Goal: Task Accomplishment & Management: Contribute content

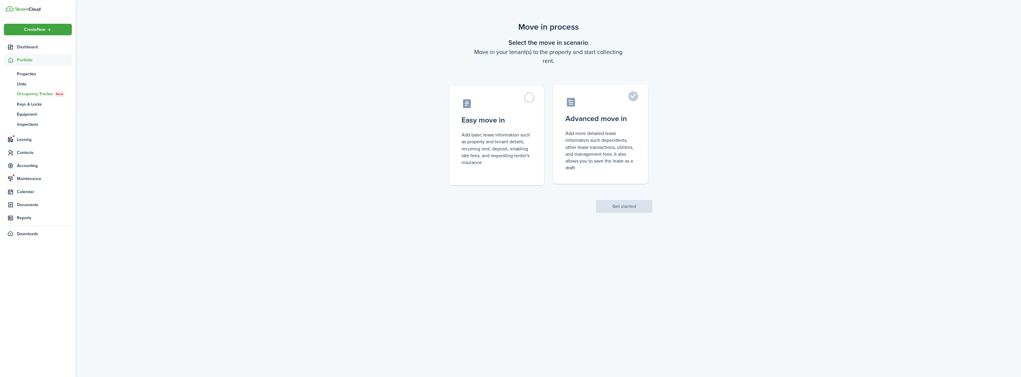
click at [630, 97] on label "Advanced move in Add more detailed lease information such dependents, other lea…" at bounding box center [600, 134] width 95 height 99
radio input "true"
click at [620, 210] on button "Get started" at bounding box center [624, 206] width 56 height 13
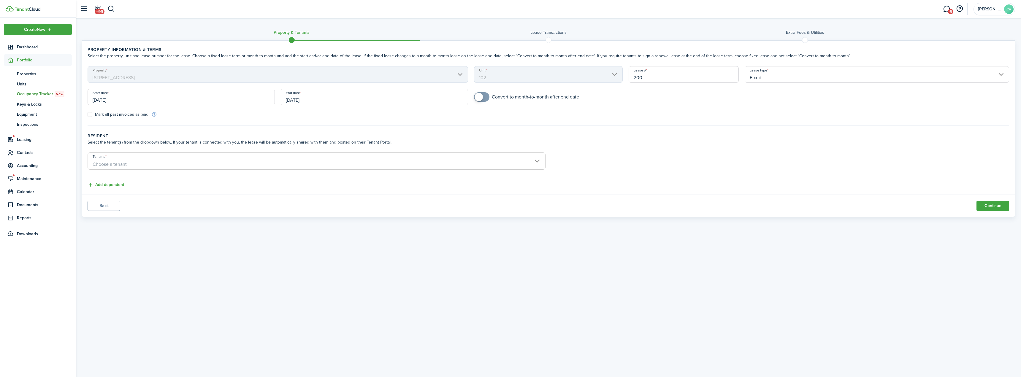
click at [108, 161] on span "Choose a tenant" at bounding box center [316, 164] width 457 height 10
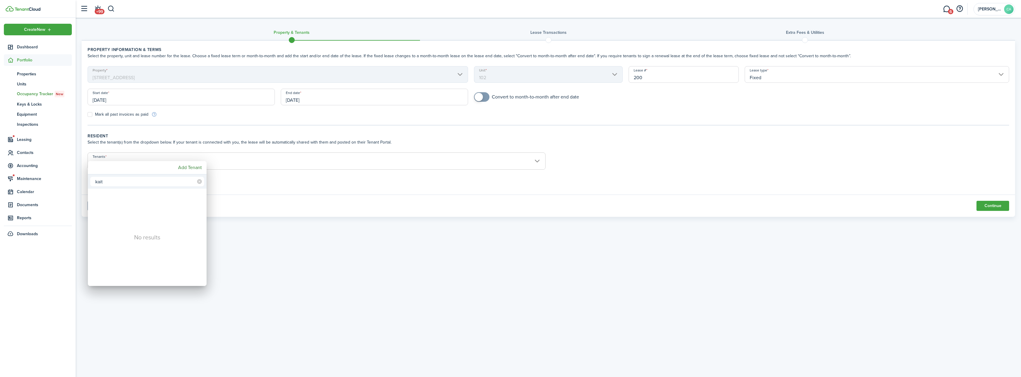
click at [124, 181] on input "kait" at bounding box center [147, 181] width 114 height 9
type input "[PERSON_NAME]"
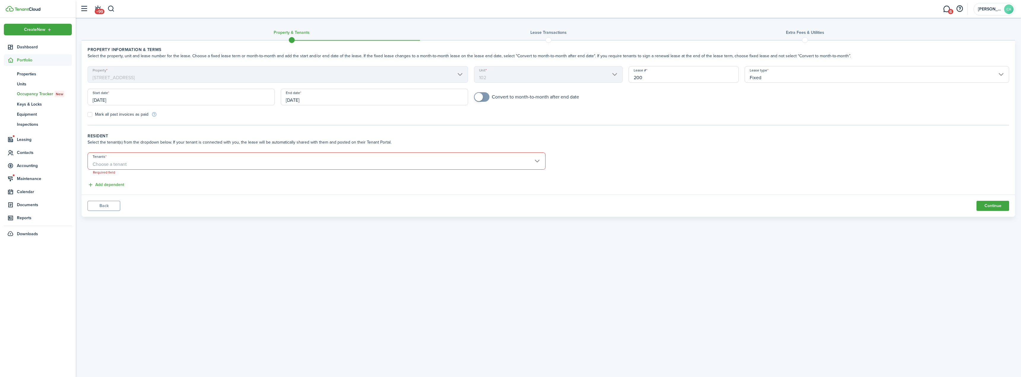
click at [156, 161] on span "Choose a tenant" at bounding box center [316, 164] width 457 height 10
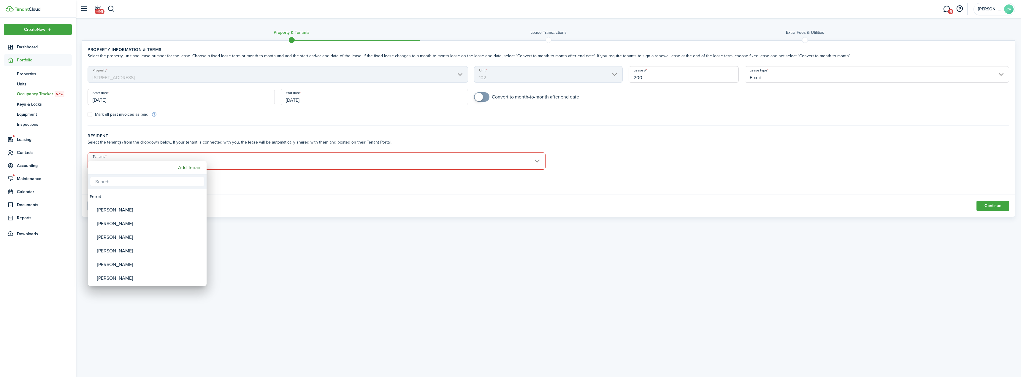
click at [230, 135] on div at bounding box center [511, 189] width 1116 height 472
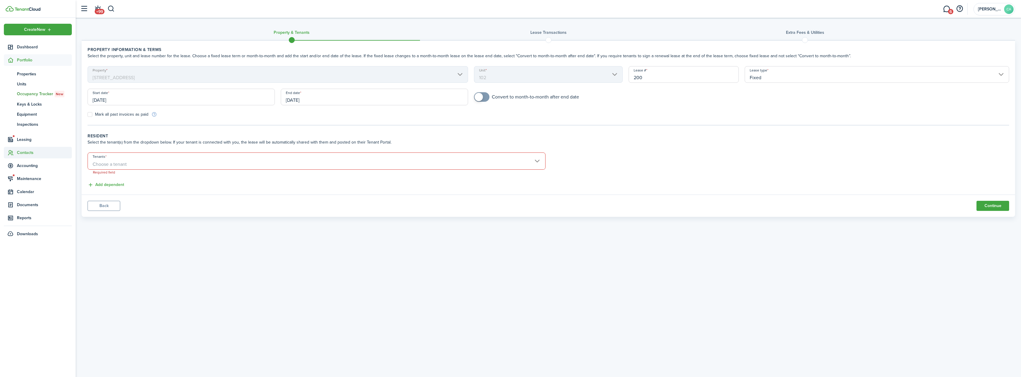
click at [30, 148] on span "Contacts" at bounding box center [38, 153] width 68 height 12
click at [26, 87] on span "Contacts" at bounding box center [44, 86] width 55 height 6
click at [27, 84] on span "Contacts" at bounding box center [44, 86] width 55 height 6
click at [26, 99] on span "Tenants" at bounding box center [44, 100] width 55 height 6
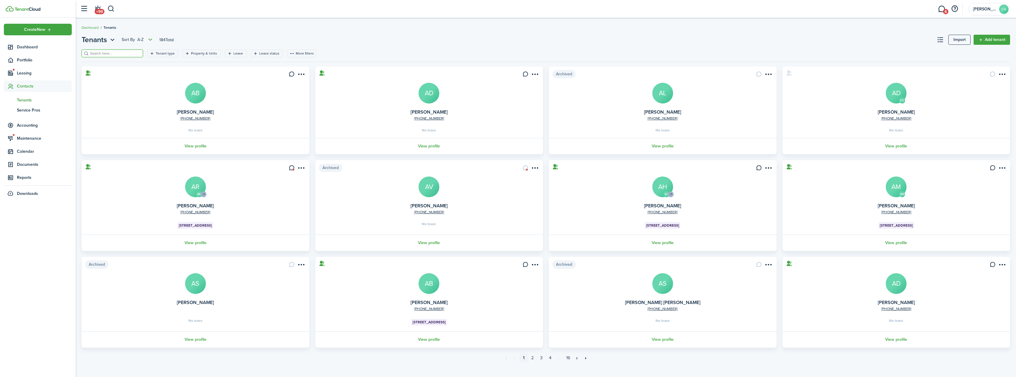
click at [113, 54] on input "search" at bounding box center [115, 54] width 52 height 6
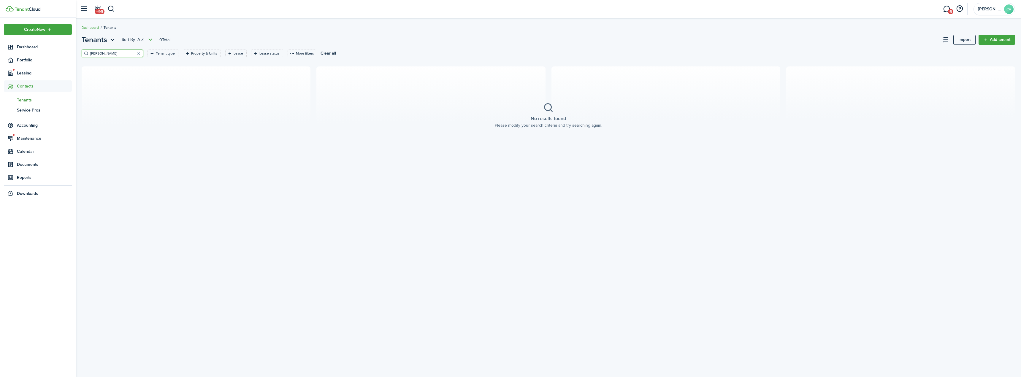
type input "[PERSON_NAME]"
click at [69, 231] on div "Create New Dashboard Portfolio Leasing Contacts tn Tenants sp Service Pros Acco…" at bounding box center [38, 197] width 76 height 359
click at [23, 62] on span "Portfolio" at bounding box center [44, 60] width 55 height 6
click at [23, 85] on span "Units" at bounding box center [44, 84] width 55 height 6
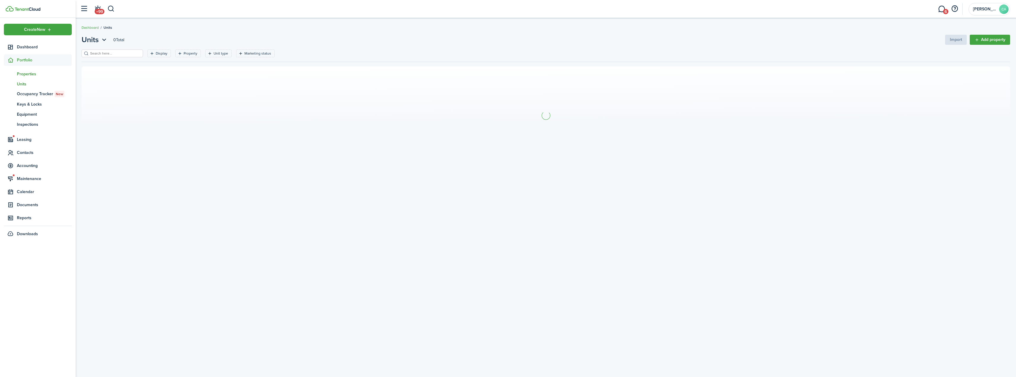
click at [26, 74] on span "Properties" at bounding box center [44, 74] width 55 height 6
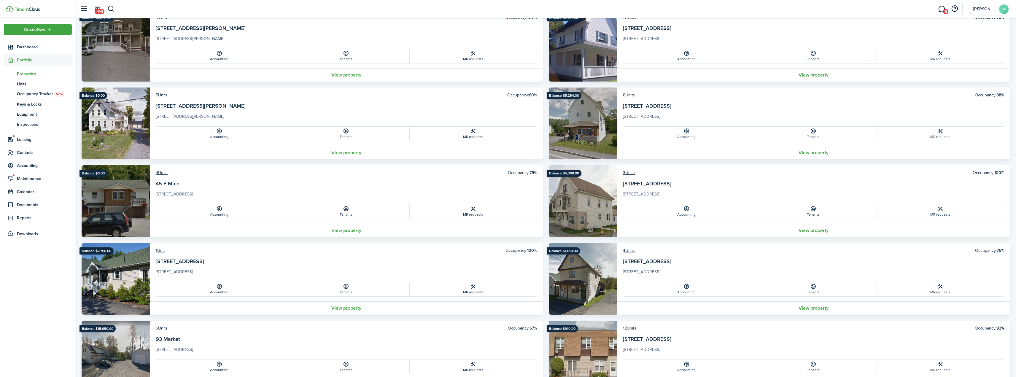
scroll to position [89, 0]
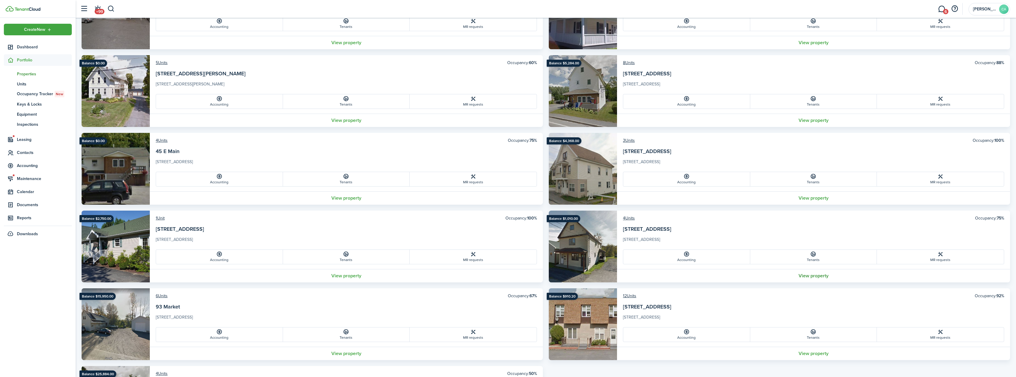
click at [806, 276] on link "View property" at bounding box center [813, 275] width 393 height 13
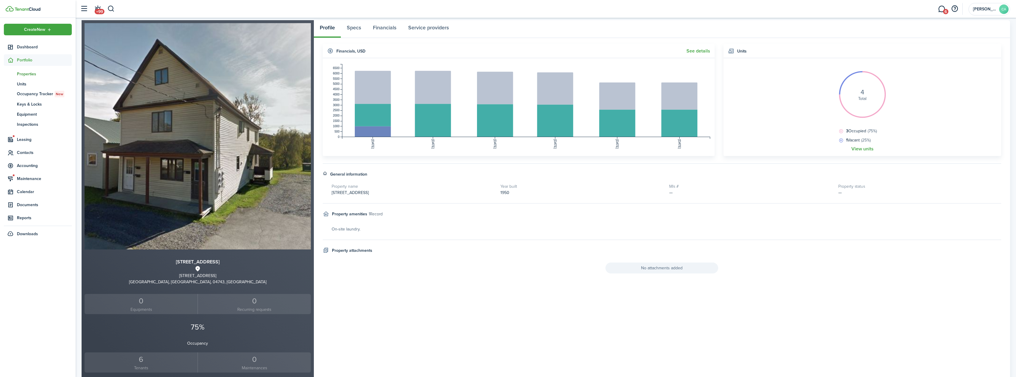
scroll to position [30, 0]
click at [21, 87] on link "un Units" at bounding box center [38, 84] width 68 height 10
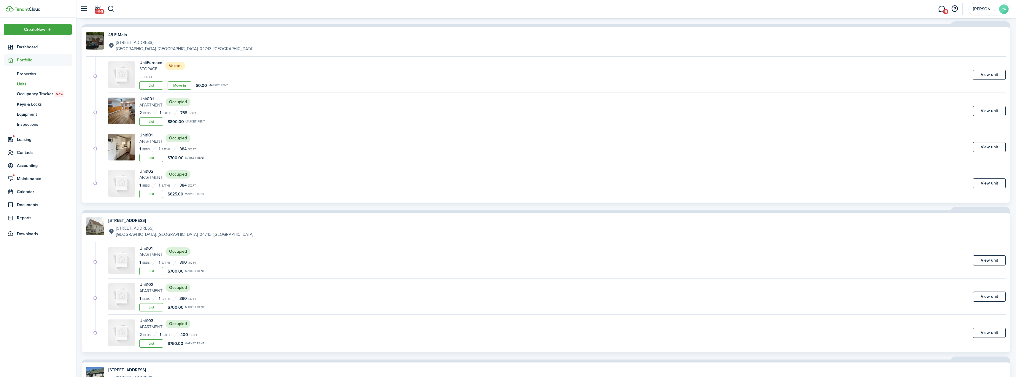
scroll to position [1276, 0]
click at [29, 72] on span "Properties" at bounding box center [44, 74] width 55 height 6
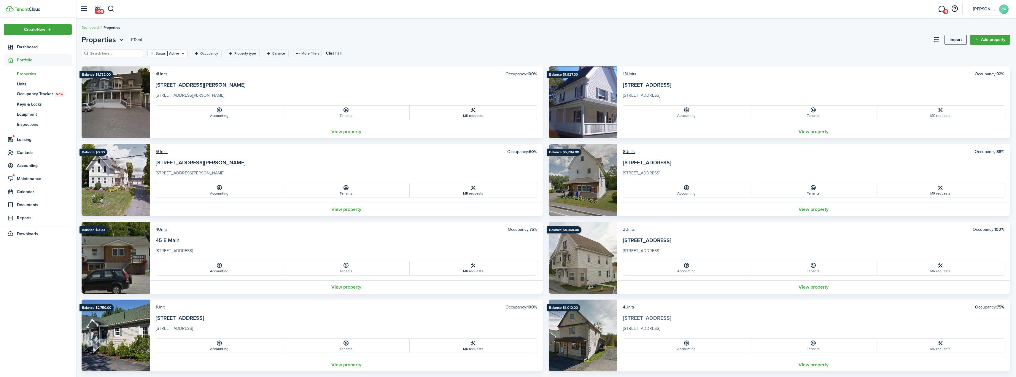
click at [638, 320] on link "[STREET_ADDRESS]" at bounding box center [647, 318] width 48 height 8
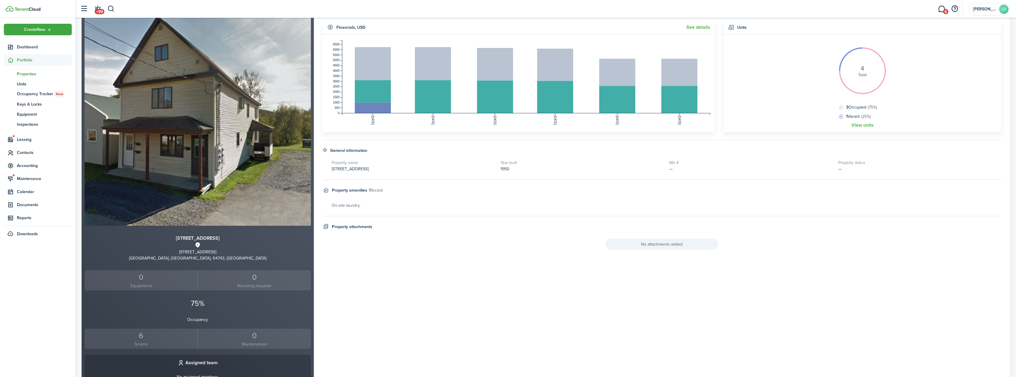
scroll to position [119, 0]
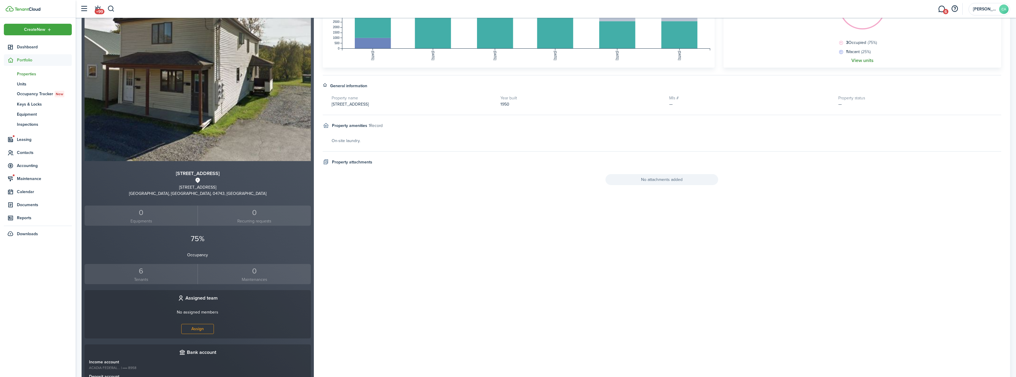
click at [855, 63] on link "View units" at bounding box center [863, 60] width 22 height 5
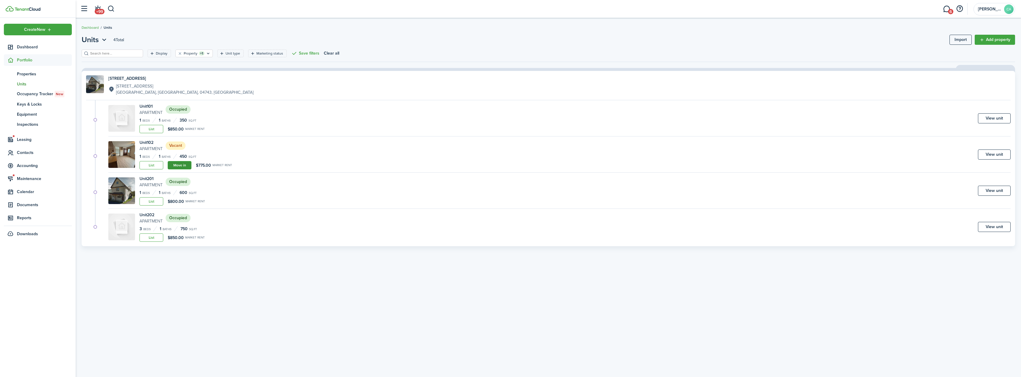
click at [176, 166] on link "Move in" at bounding box center [180, 165] width 24 height 8
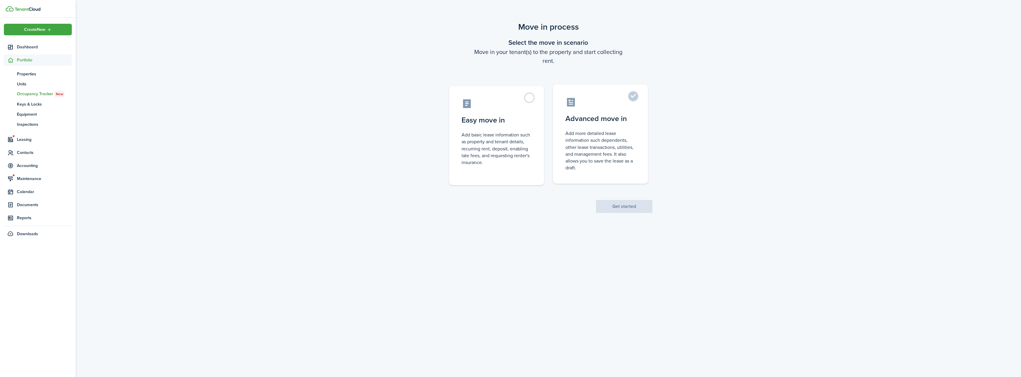
click at [632, 99] on label "Advanced move in Add more detailed lease information such dependents, other lea…" at bounding box center [600, 134] width 95 height 99
radio input "true"
click at [622, 211] on button "Get started" at bounding box center [624, 206] width 56 height 13
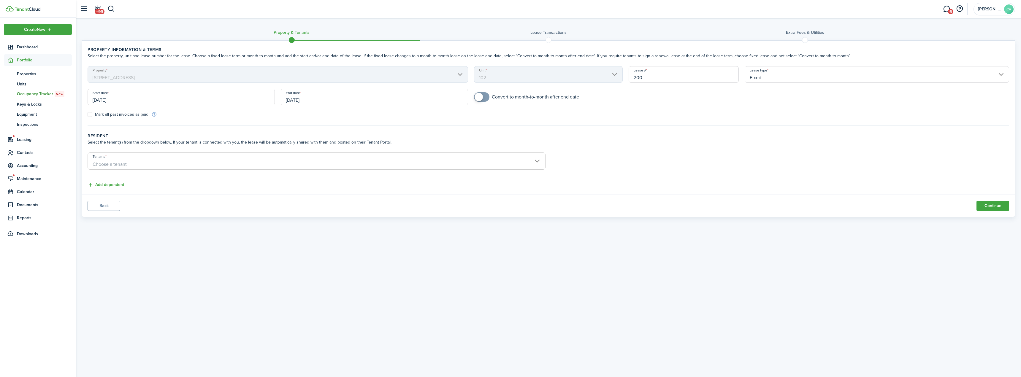
checkbox input "true"
click at [482, 96] on span at bounding box center [478, 97] width 8 height 8
click at [832, 79] on input "Fixed" at bounding box center [876, 74] width 264 height 17
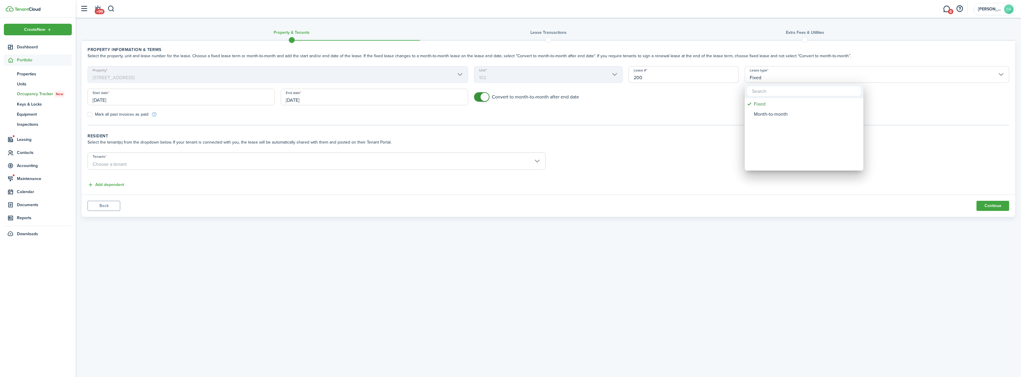
click at [524, 125] on div at bounding box center [511, 189] width 1116 height 472
click at [318, 101] on input "[DATE]" at bounding box center [374, 97] width 187 height 17
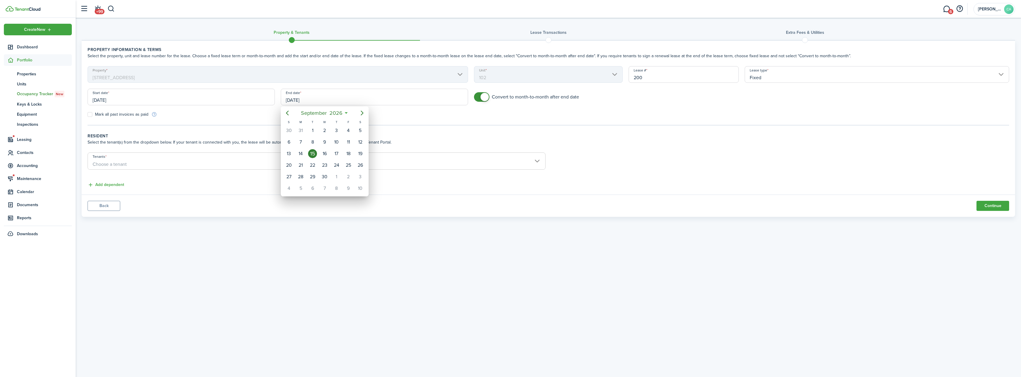
click at [311, 153] on div "15" at bounding box center [312, 153] width 9 height 9
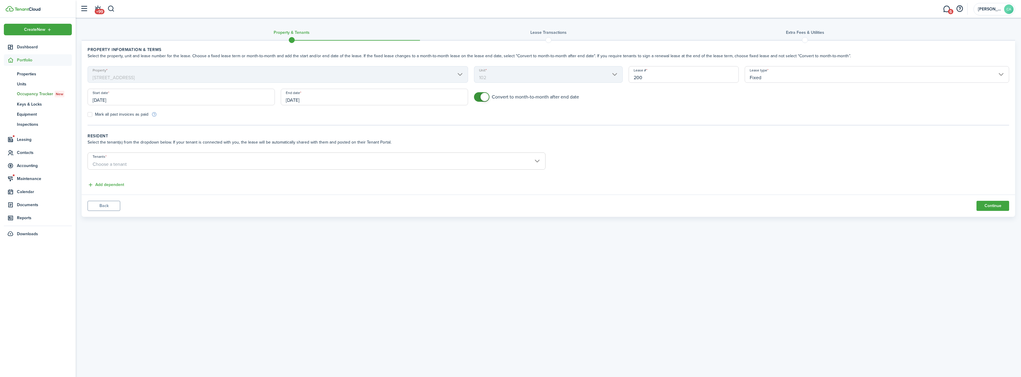
click at [274, 140] on wizard-step-header-description "Select the tenant(s) from the dropdown below. If your tenant is connected with …" at bounding box center [548, 142] width 921 height 6
click at [104, 166] on span "Choose a tenant" at bounding box center [110, 164] width 34 height 7
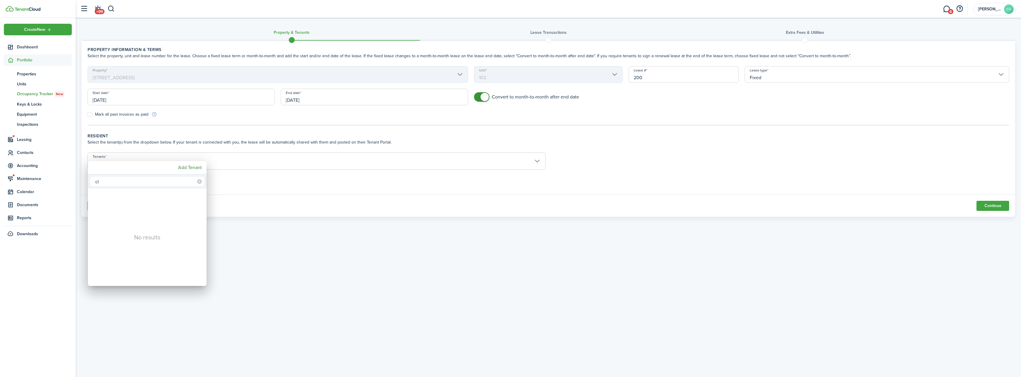
type input "c"
click at [311, 265] on div at bounding box center [511, 189] width 1116 height 472
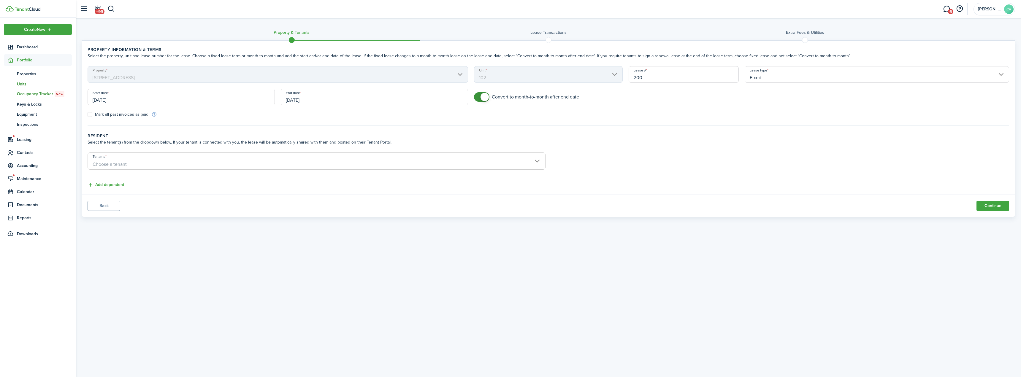
click at [26, 83] on span "Units" at bounding box center [44, 84] width 55 height 6
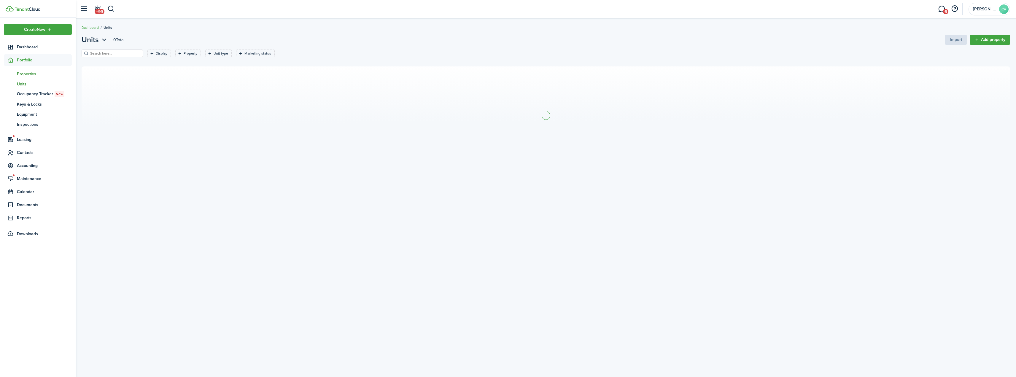
click at [31, 76] on span "Properties" at bounding box center [44, 74] width 55 height 6
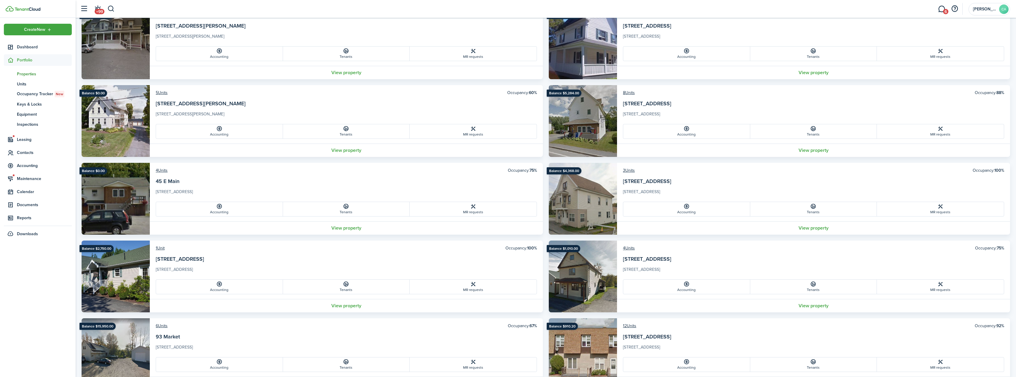
scroll to position [59, 0]
click at [816, 305] on link "View property" at bounding box center [813, 305] width 393 height 13
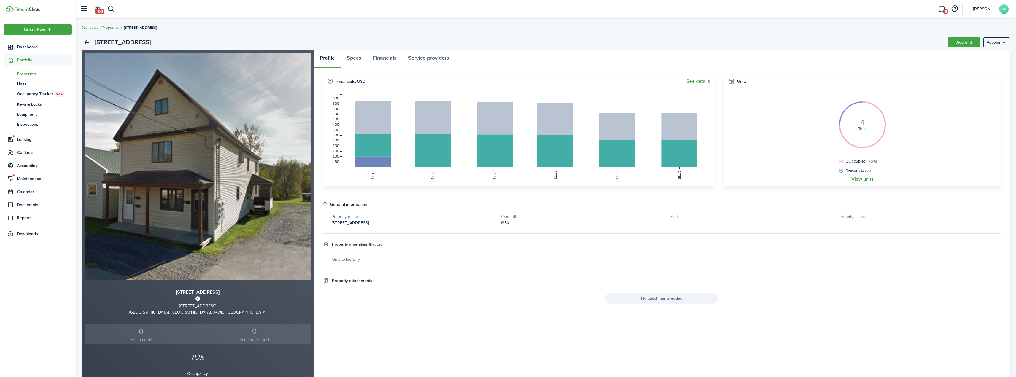
click at [863, 178] on link "View units" at bounding box center [863, 179] width 22 height 5
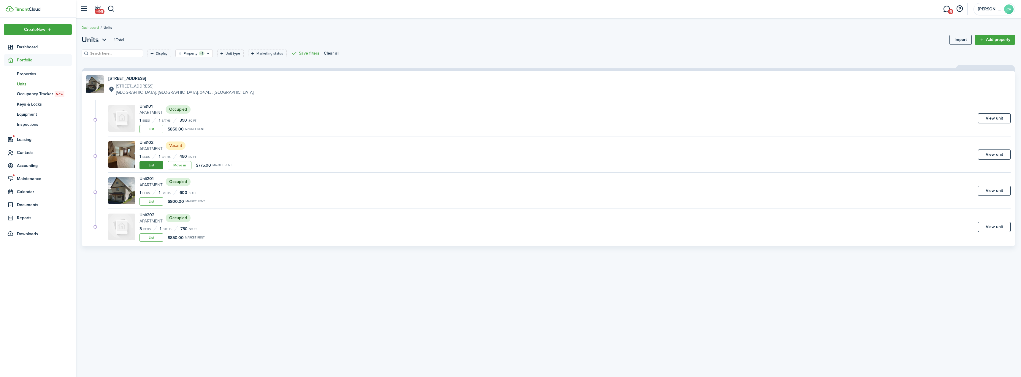
click at [153, 168] on link "List" at bounding box center [151, 165] width 24 height 8
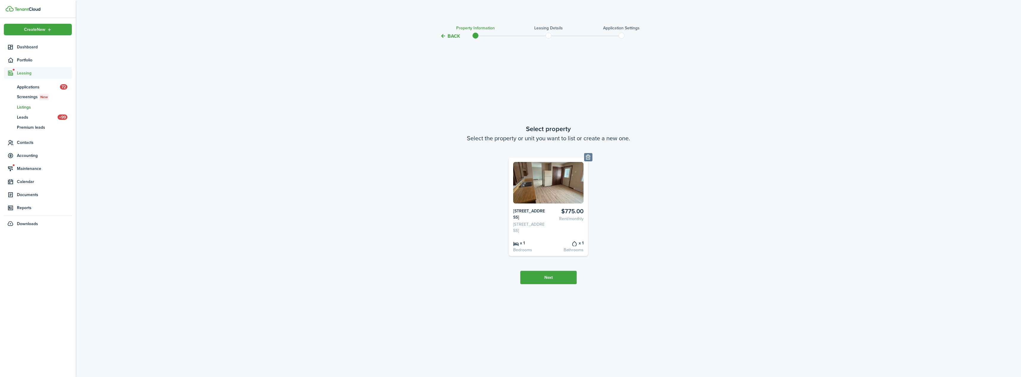
click at [551, 283] on button "Next" at bounding box center [548, 277] width 56 height 13
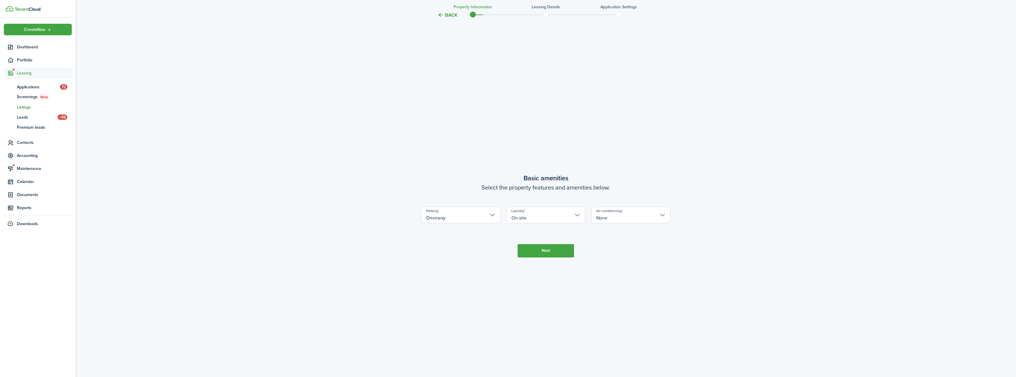
scroll to position [337, 0]
click at [536, 249] on button "Next" at bounding box center [546, 247] width 56 height 13
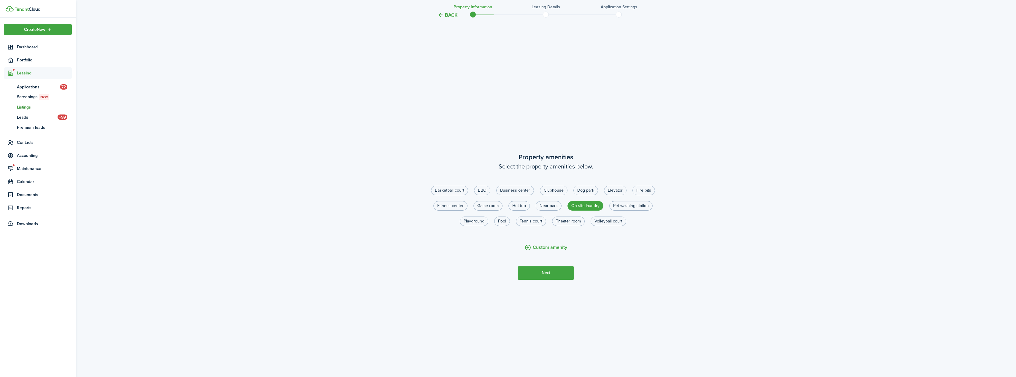
scroll to position [714, 0]
click at [555, 271] on button "Next" at bounding box center [546, 269] width 56 height 13
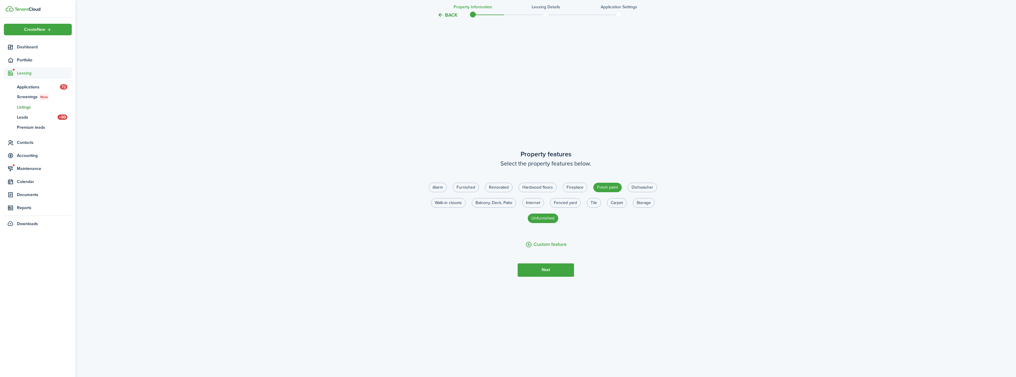
scroll to position [1092, 0]
click at [555, 271] on button "Next" at bounding box center [546, 269] width 56 height 13
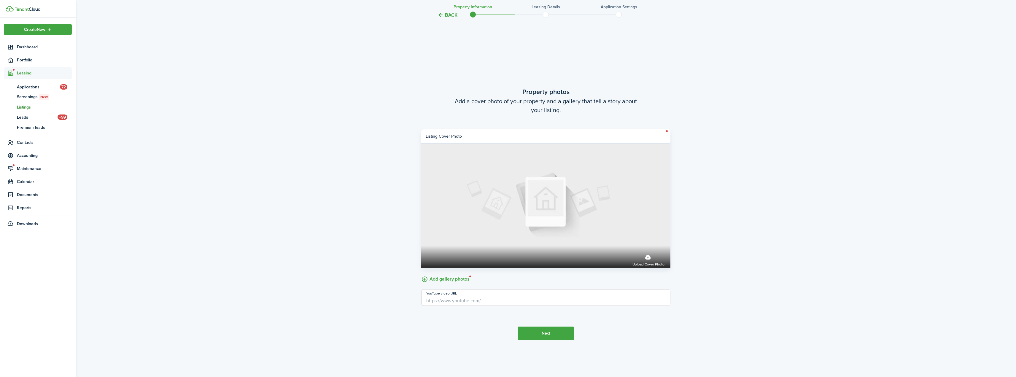
scroll to position [1469, 0]
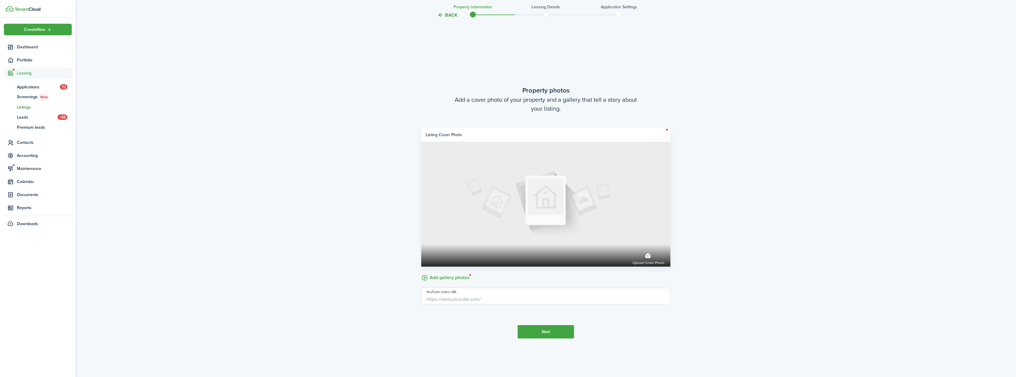
click at [442, 275] on label "Add gallery photos" at bounding box center [445, 277] width 48 height 9
click at [421, 273] on input "Add gallery photos" at bounding box center [421, 273] width 0 height 0
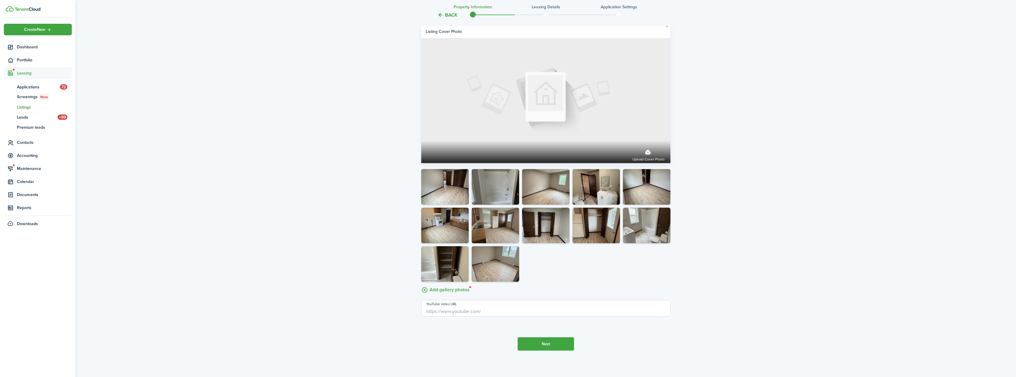
scroll to position [1524, 0]
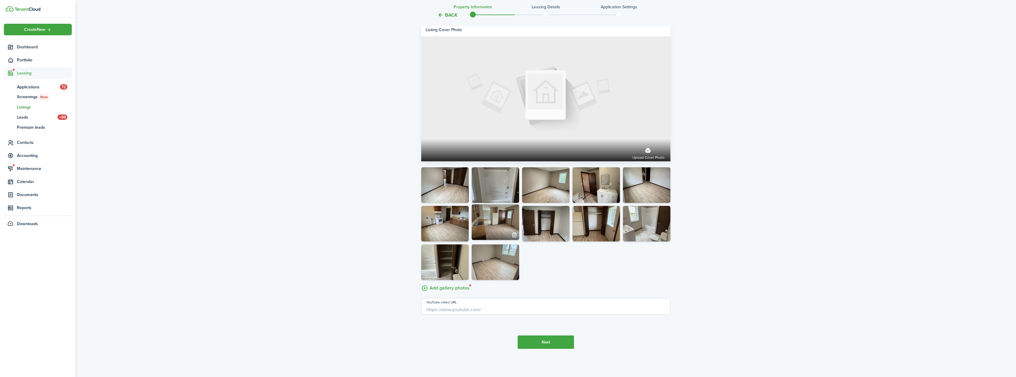
click at [490, 225] on img at bounding box center [495, 222] width 47 height 36
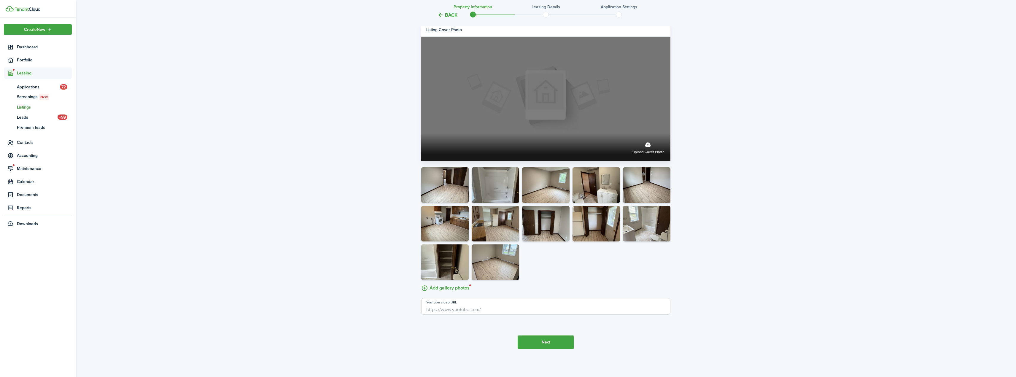
click at [545, 98] on label "Upload cover photo" at bounding box center [545, 99] width 249 height 125
click at [421, 134] on input "Upload cover photo" at bounding box center [421, 134] width 0 height 0
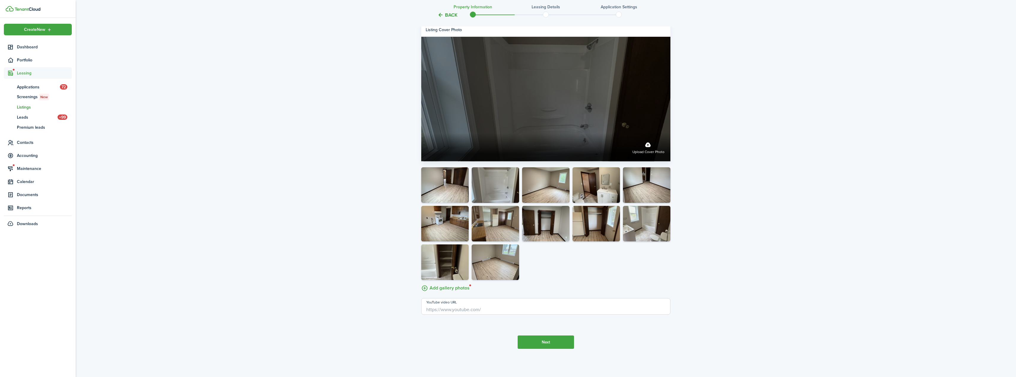
click at [474, 115] on label "Upload cover photo" at bounding box center [545, 99] width 249 height 125
click at [421, 134] on input "Upload cover photo" at bounding box center [421, 134] width 0 height 0
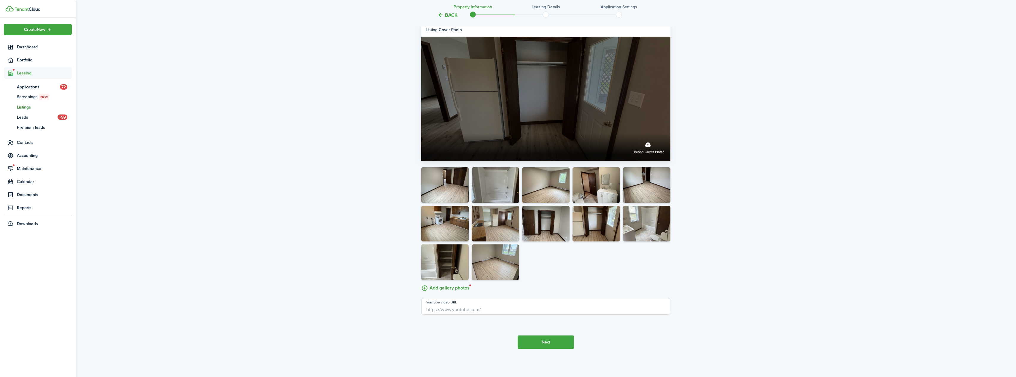
click at [604, 101] on label "Upload cover photo" at bounding box center [545, 99] width 249 height 125
click at [421, 134] on input "Upload cover photo" at bounding box center [421, 134] width 0 height 0
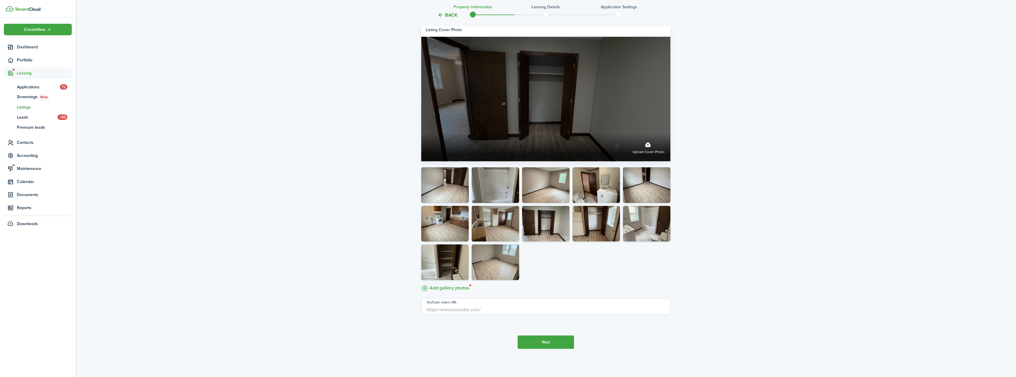
click at [547, 72] on label "Upload cover photo" at bounding box center [545, 99] width 249 height 125
click at [421, 134] on input "Upload cover photo" at bounding box center [421, 134] width 0 height 0
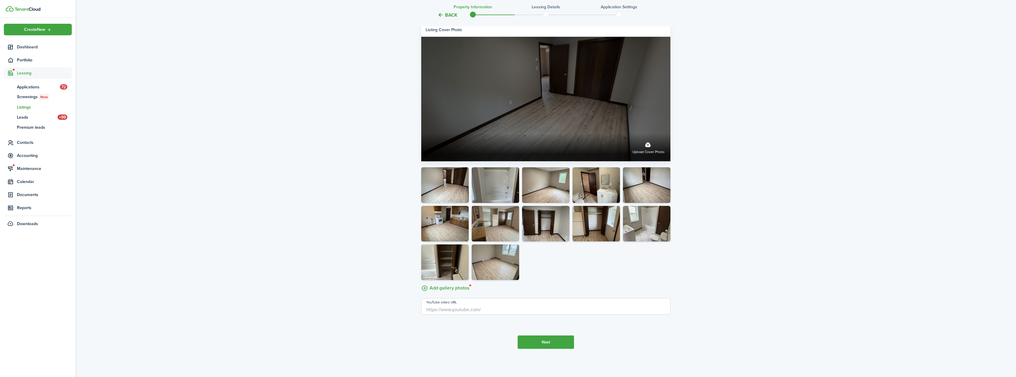
click at [524, 119] on label "Upload cover photo" at bounding box center [545, 99] width 249 height 125
click at [421, 134] on input "Upload cover photo" at bounding box center [421, 134] width 0 height 0
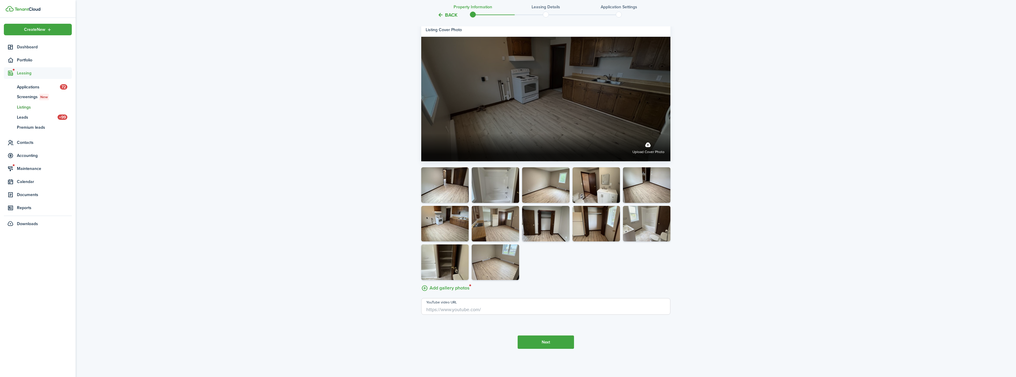
click at [461, 64] on label "Upload cover photo" at bounding box center [545, 99] width 249 height 125
click at [421, 134] on input "Upload cover photo" at bounding box center [421, 134] width 0 height 0
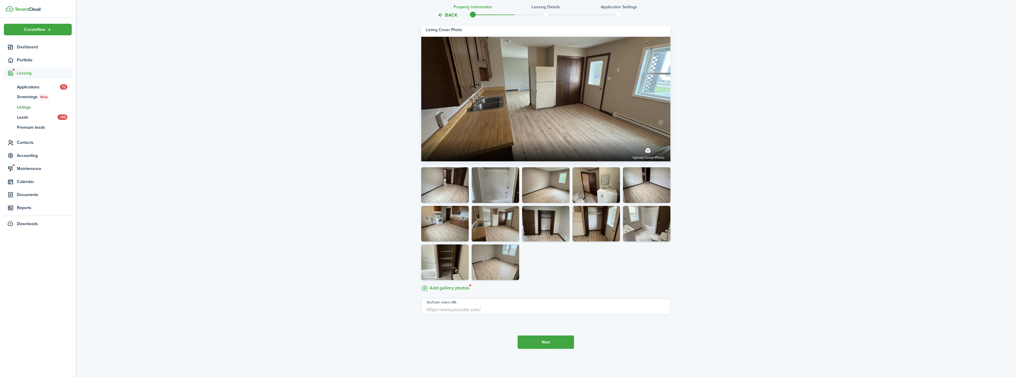
click at [539, 344] on button "Next" at bounding box center [546, 342] width 56 height 13
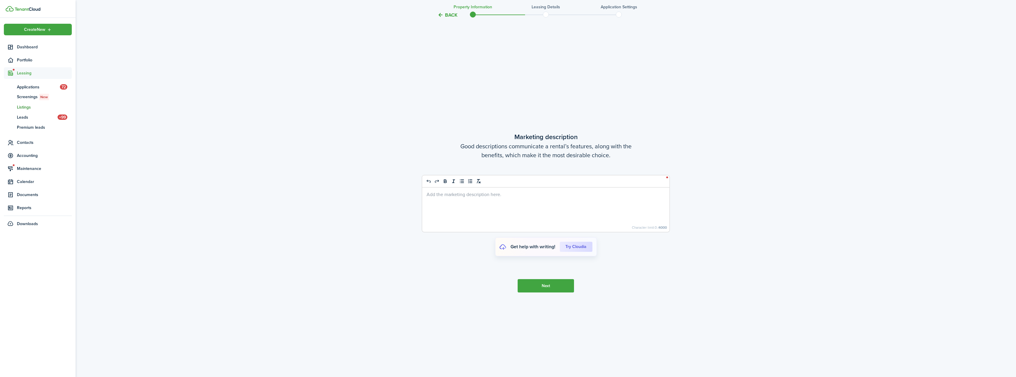
scroll to position [1861, 0]
click at [466, 197] on div at bounding box center [545, 209] width 247 height 45
drag, startPoint x: 427, startPoint y: 204, endPoint x: 430, endPoint y: 220, distance: 15.7
click at [427, 205] on p "Right on busy Market St in [GEOGRAPHIC_DATA], close to all schools." at bounding box center [546, 206] width 239 height 6
click at [542, 205] on p "Newly refreshed 1BR first floor apartment with its own entrance right on busy M…" at bounding box center [546, 209] width 239 height 12
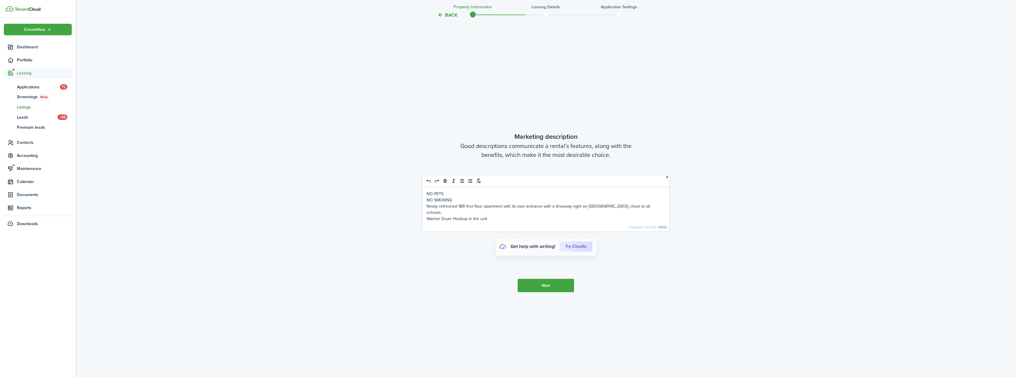
click at [536, 292] on button "Next" at bounding box center [546, 285] width 56 height 13
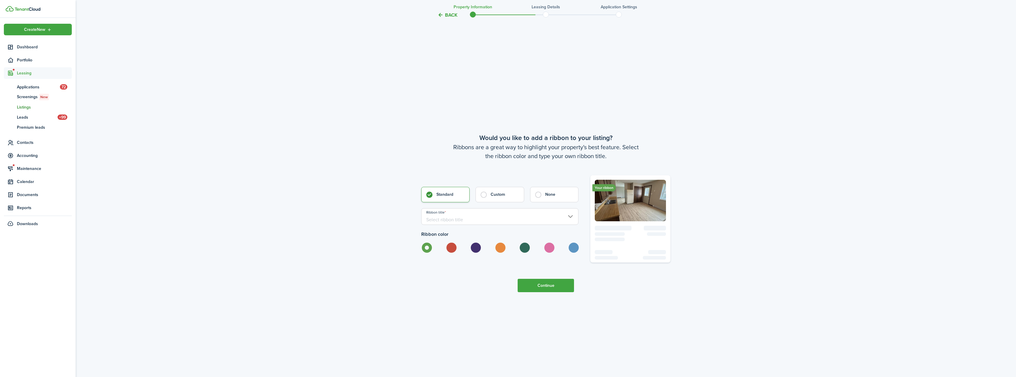
scroll to position [2238, 0]
click at [444, 222] on input "Ribbon title" at bounding box center [499, 216] width 157 height 17
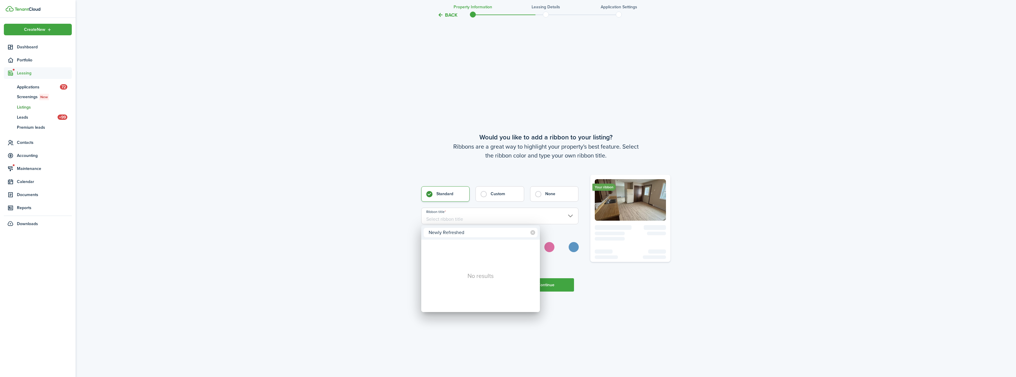
click at [482, 236] on input "Newly Refreshed" at bounding box center [481, 232] width 114 height 9
type input "Newly Updated"
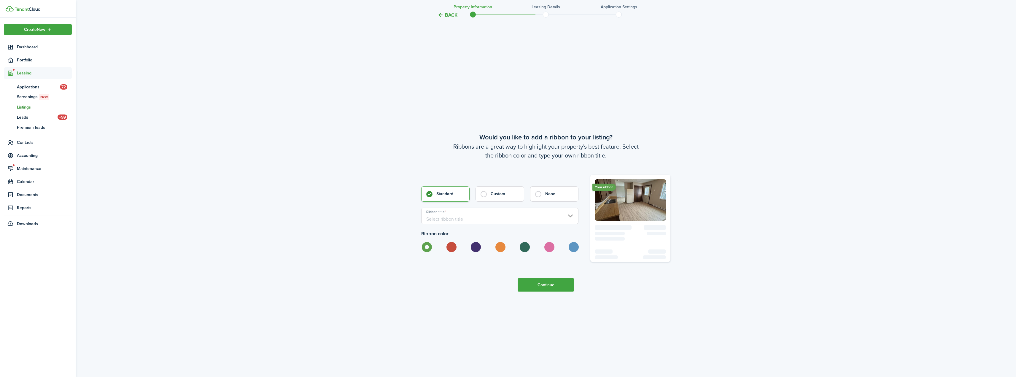
click at [525, 215] on input "Ribbon title" at bounding box center [499, 216] width 157 height 17
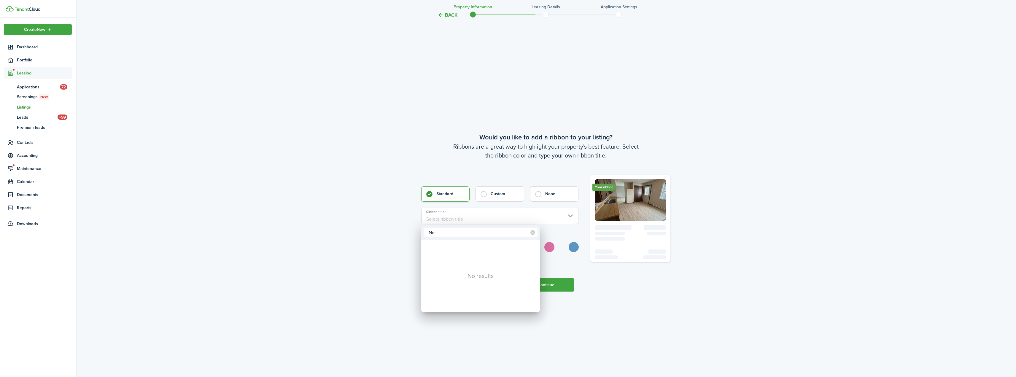
type input "N"
type input "U"
click at [527, 214] on div at bounding box center [508, 189] width 1111 height 472
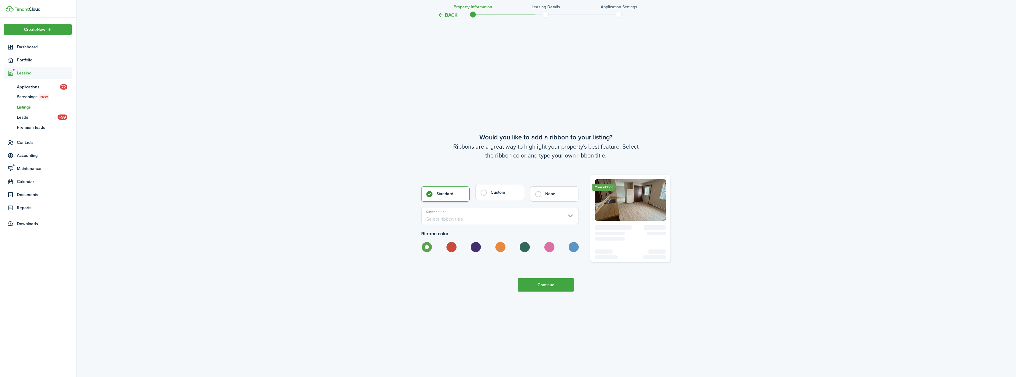
click at [488, 193] on label "Custom" at bounding box center [500, 192] width 48 height 15
radio input "false"
radio input "true"
click at [483, 220] on input "Custom ribbon title" at bounding box center [499, 216] width 157 height 17
type input "Newly Updated"
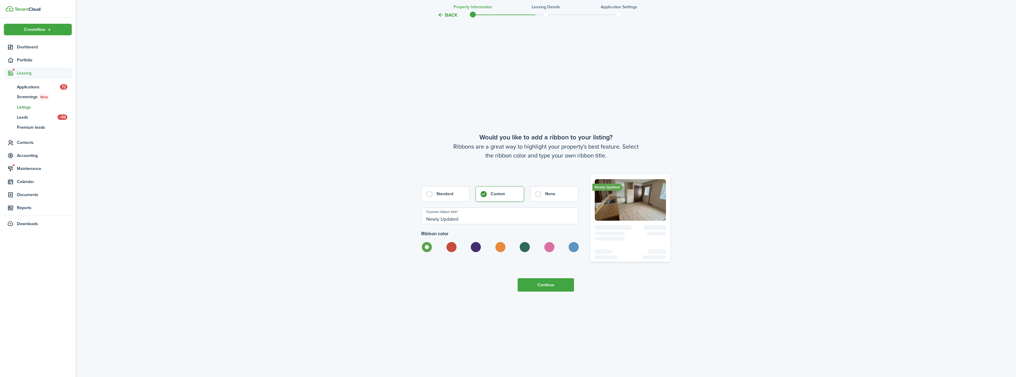
click at [546, 287] on button "Continue" at bounding box center [546, 284] width 56 height 13
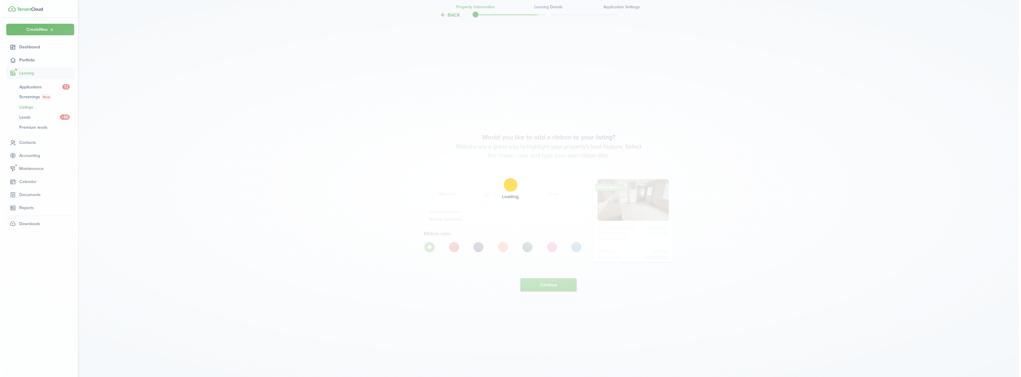
scroll to position [0, 0]
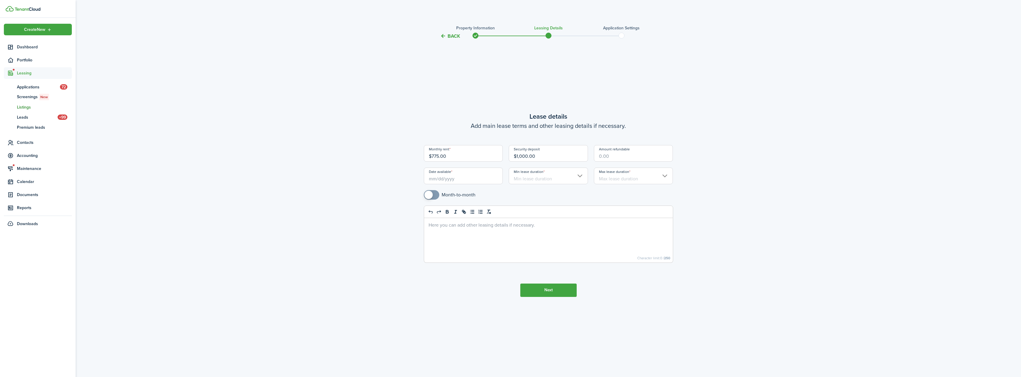
click at [463, 227] on p at bounding box center [548, 225] width 240 height 6
click at [470, 231] on p "NO SMOKING" at bounding box center [548, 231] width 240 height 6
click at [462, 180] on input "Date available" at bounding box center [463, 176] width 79 height 17
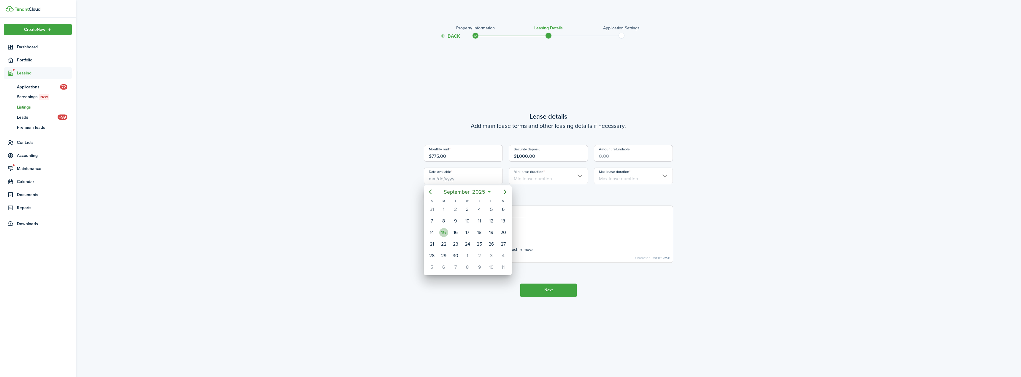
click at [442, 235] on div "15" at bounding box center [443, 232] width 9 height 9
type input "[DATE]"
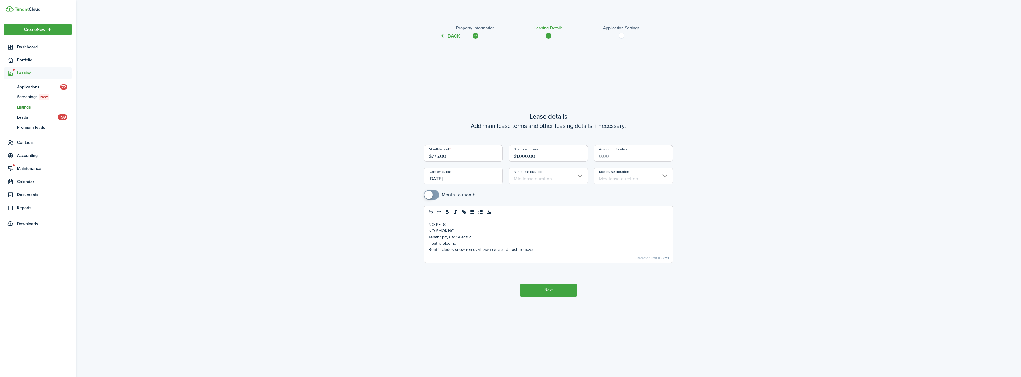
click at [582, 179] on input "Min lease duration" at bounding box center [548, 176] width 79 height 17
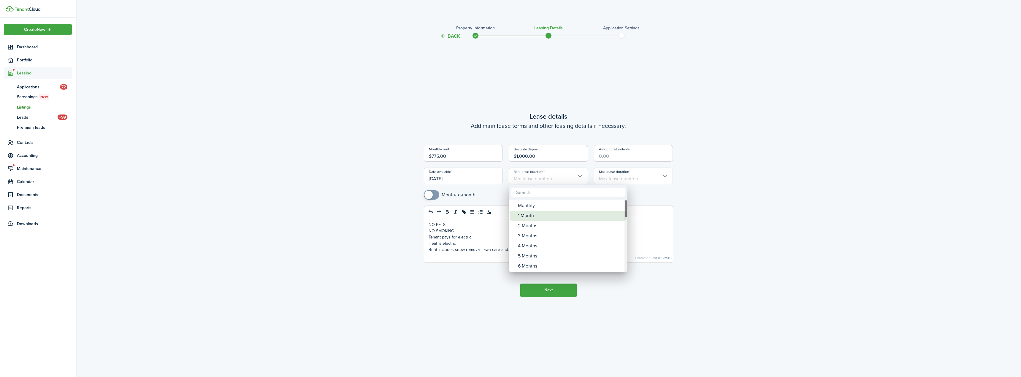
click at [529, 219] on div "1 Month" at bounding box center [570, 216] width 105 height 10
type input "1 Month"
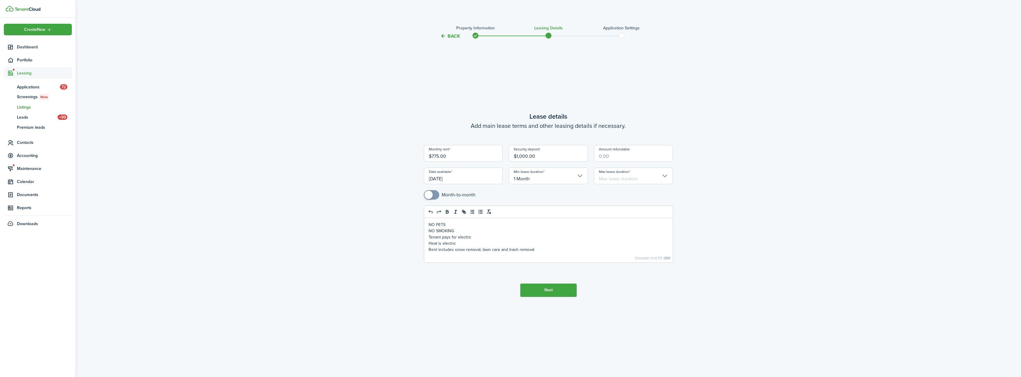
click at [650, 174] on input "Max lease duration" at bounding box center [633, 176] width 79 height 17
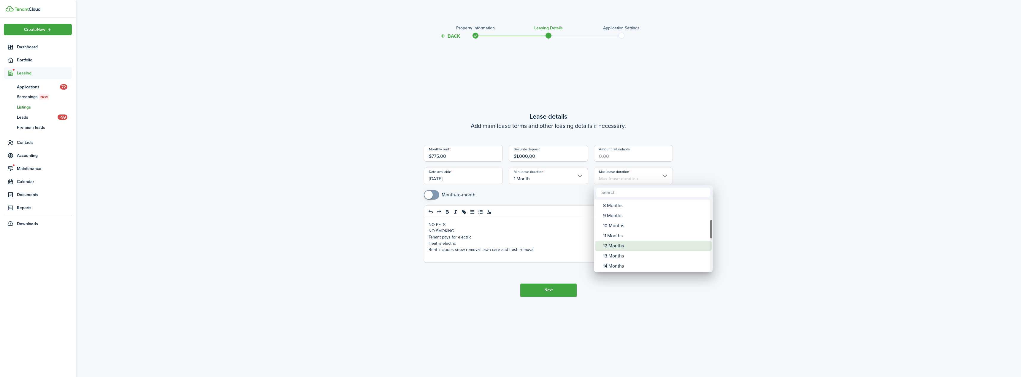
click at [657, 246] on div "12 Months" at bounding box center [655, 246] width 105 height 10
type input "12 Months"
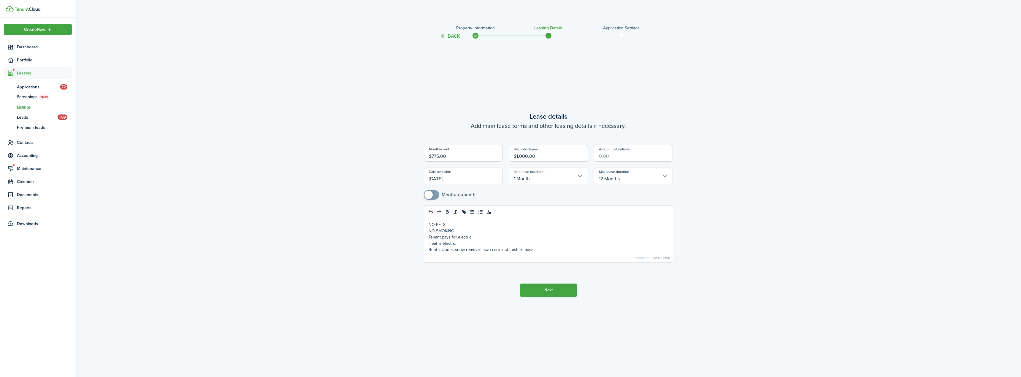
click at [644, 303] on tc-wizard-step "Lease details Add main lease terms and other leasing details if necessary. Mont…" at bounding box center [548, 203] width 249 height 313
click at [556, 294] on button "Next" at bounding box center [548, 290] width 56 height 13
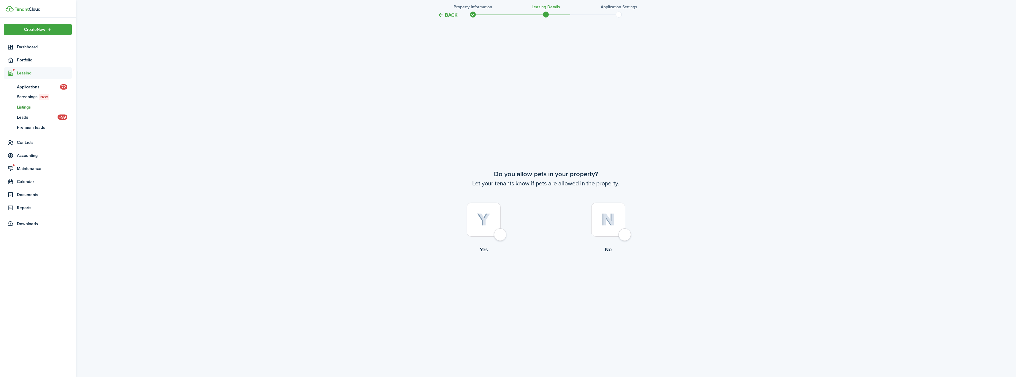
scroll to position [337, 0]
click at [605, 212] on img at bounding box center [608, 218] width 14 height 13
radio input "true"
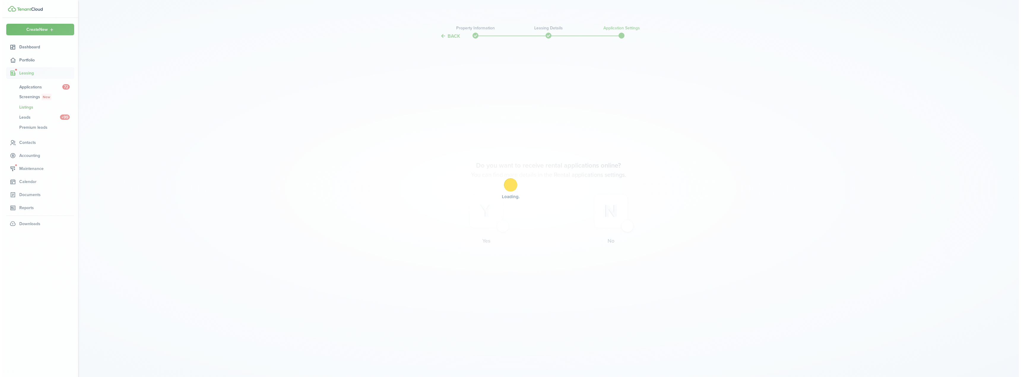
scroll to position [0, 0]
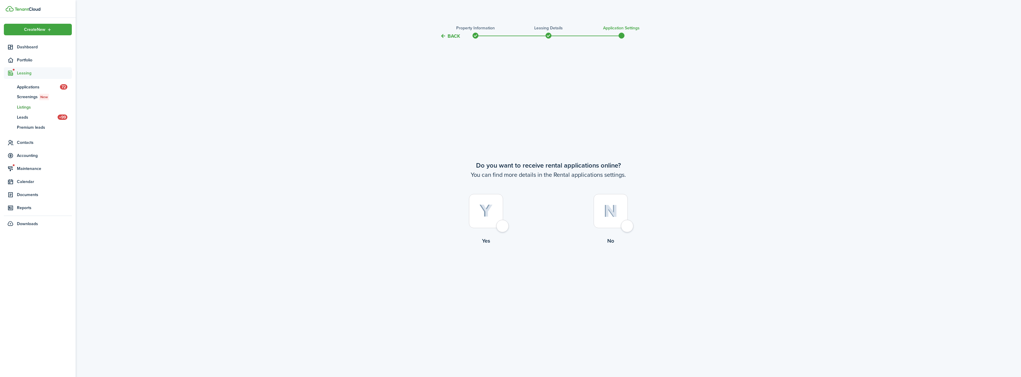
click at [483, 206] on img at bounding box center [485, 210] width 13 height 13
radio input "true"
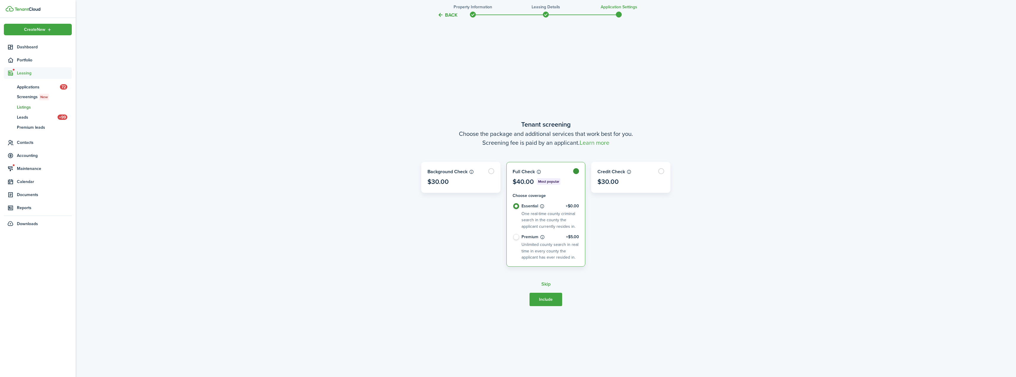
scroll to position [337, 0]
click at [546, 282] on button "Skip" at bounding box center [546, 283] width 9 height 5
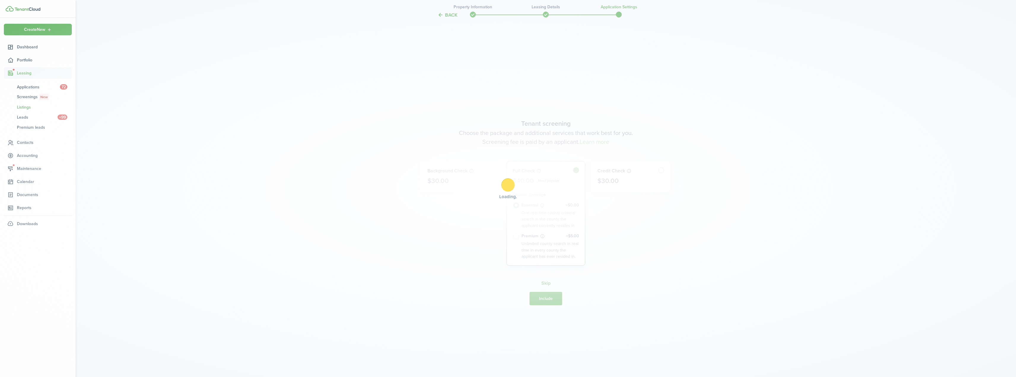
radio input "false"
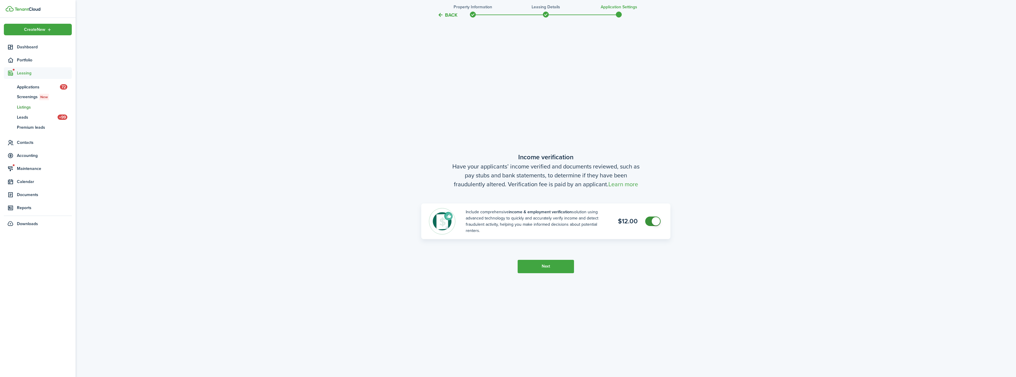
scroll to position [714, 0]
checkbox input "false"
click at [654, 220] on span at bounding box center [656, 221] width 8 height 8
click at [555, 267] on button "Next" at bounding box center [546, 265] width 56 height 13
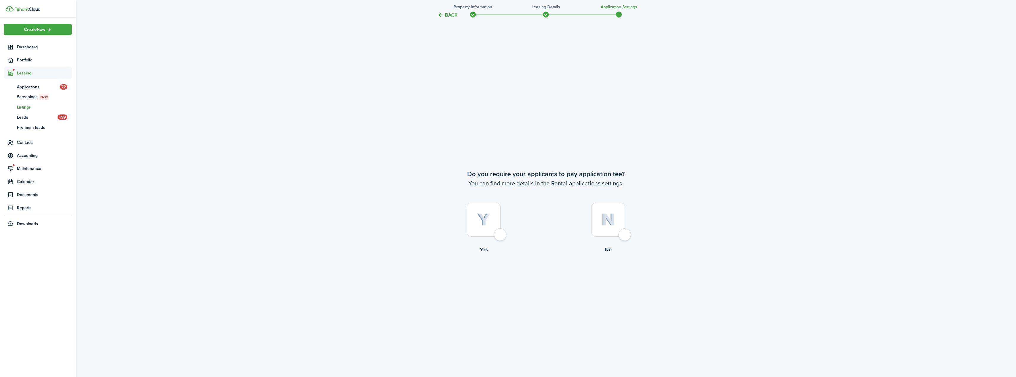
scroll to position [1092, 0]
click at [606, 220] on img at bounding box center [608, 218] width 14 height 13
radio input "true"
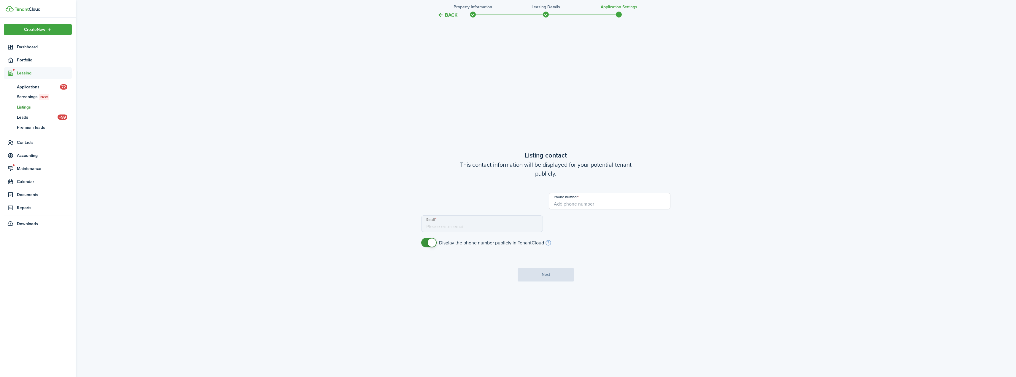
type input "[PHONE_NUMBER]"
type input "[EMAIL_ADDRESS][DOMAIN_NAME]"
checkbox input "false"
click at [430, 239] on span at bounding box center [432, 239] width 8 height 8
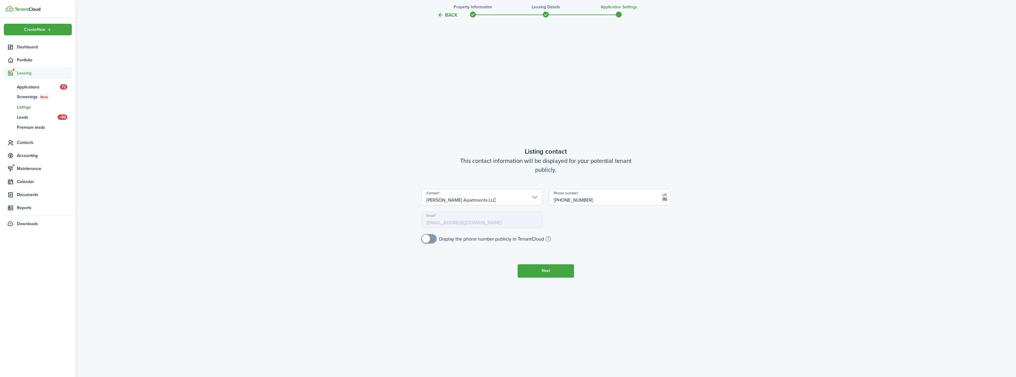
click at [555, 268] on button "Next" at bounding box center [546, 270] width 56 height 13
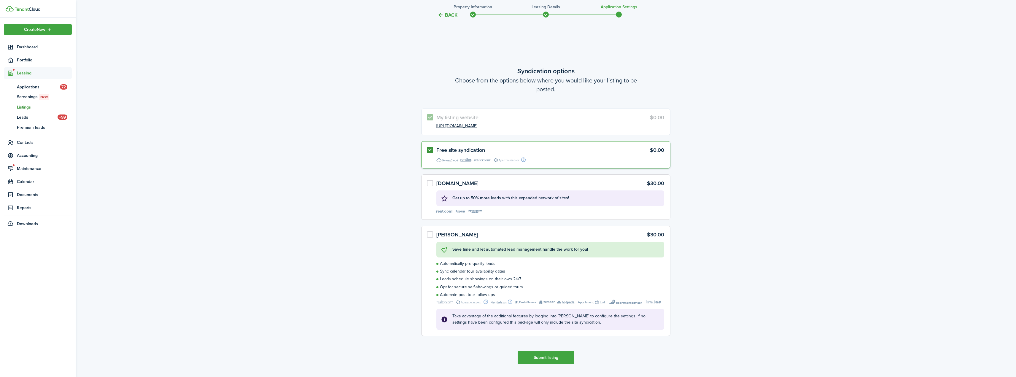
scroll to position [1846, 0]
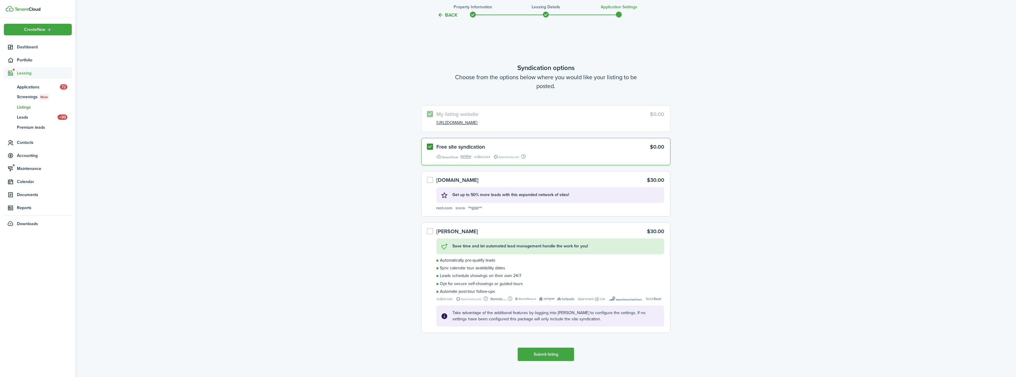
click at [427, 144] on label "Free site syndication $0.00" at bounding box center [545, 151] width 249 height 27
radio input "false"
click at [544, 353] on button "Submit listing" at bounding box center [546, 354] width 56 height 13
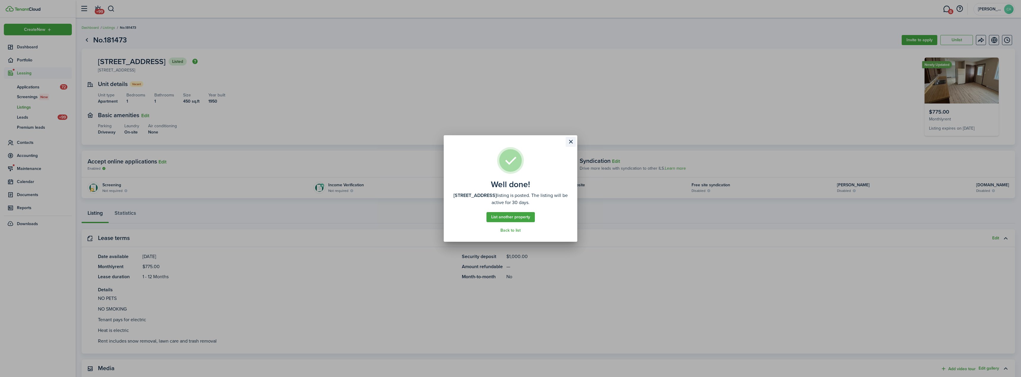
click at [569, 139] on button "Close modal" at bounding box center [571, 142] width 10 height 10
